Goal: Find specific page/section: Find specific page/section

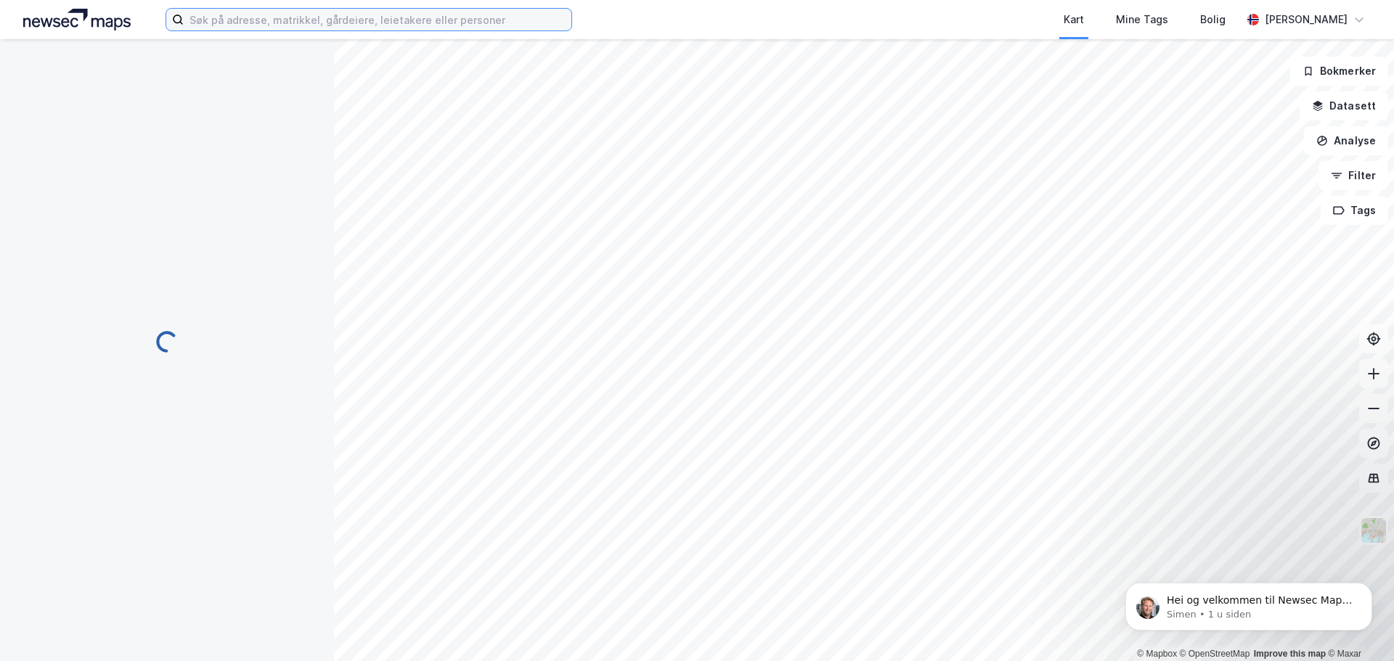
click at [245, 13] on input at bounding box center [378, 20] width 388 height 22
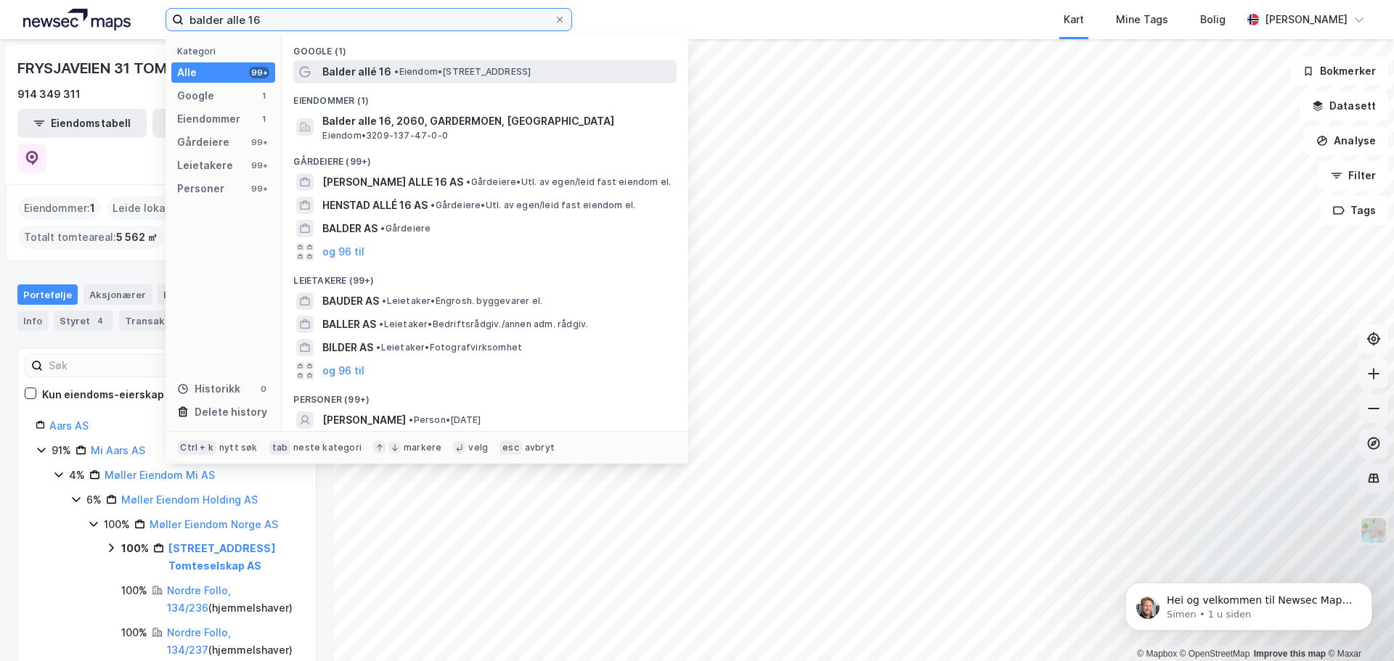
type input "balder alle 16"
click at [386, 76] on span "Balder allé 16" at bounding box center [356, 71] width 69 height 17
